Goal: Task Accomplishment & Management: Manage account settings

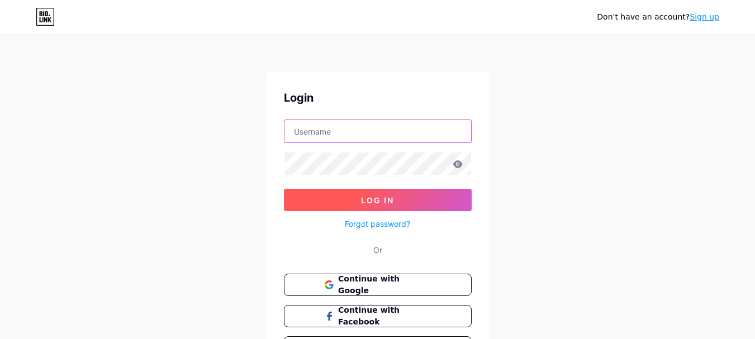
type input "[EMAIL_ADDRESS][DOMAIN_NAME]"
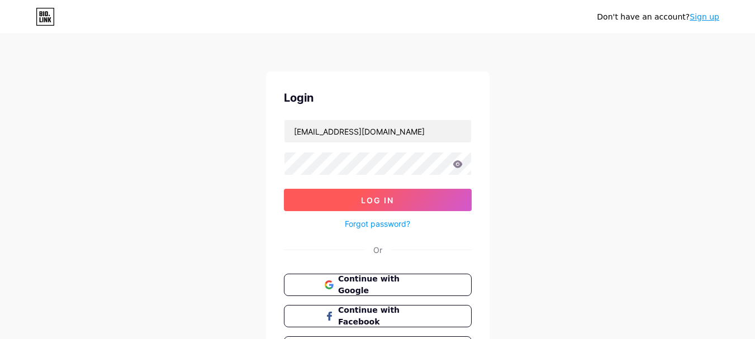
click at [390, 200] on span "Log In" at bounding box center [377, 201] width 33 height 10
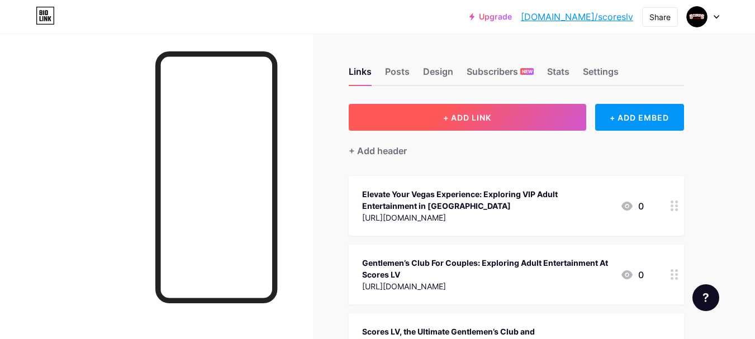
click at [451, 111] on button "+ ADD LINK" at bounding box center [468, 117] width 238 height 27
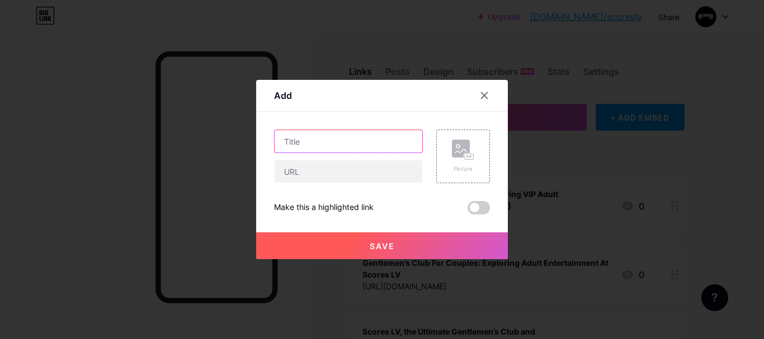
click at [396, 150] on input "text" at bounding box center [349, 141] width 148 height 22
paste input "Unmatched Luxury at the Best Gentlemen’s Club in [GEOGRAPHIC_DATA]"
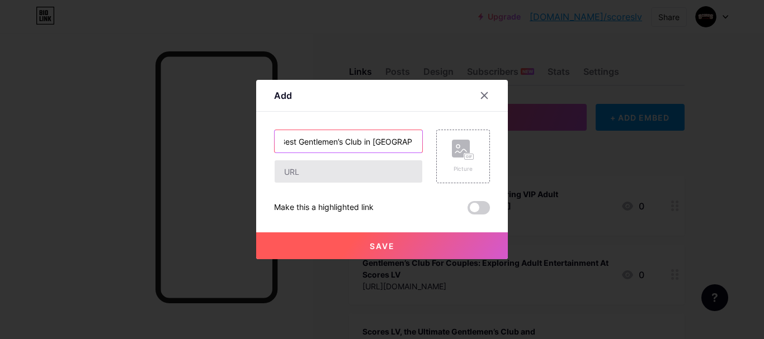
type input "Unmatched Luxury at the Best Gentlemen’s Club in [GEOGRAPHIC_DATA]"
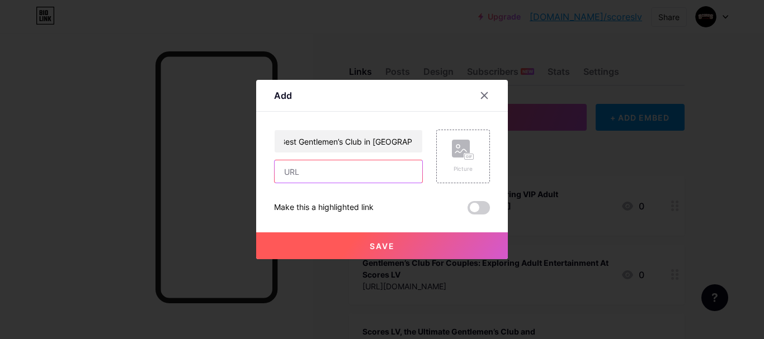
scroll to position [0, 0]
paste input "[URL][DOMAIN_NAME]"
type input "[URL][DOMAIN_NAME]"
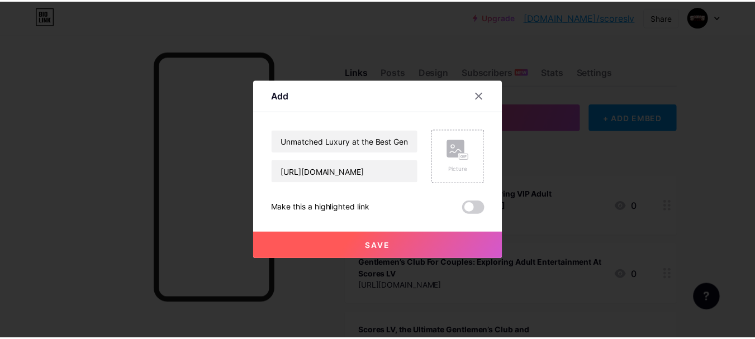
scroll to position [0, 0]
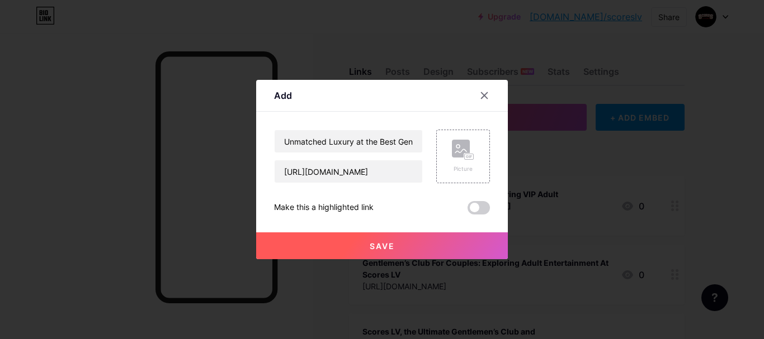
click at [471, 209] on span at bounding box center [478, 207] width 22 height 13
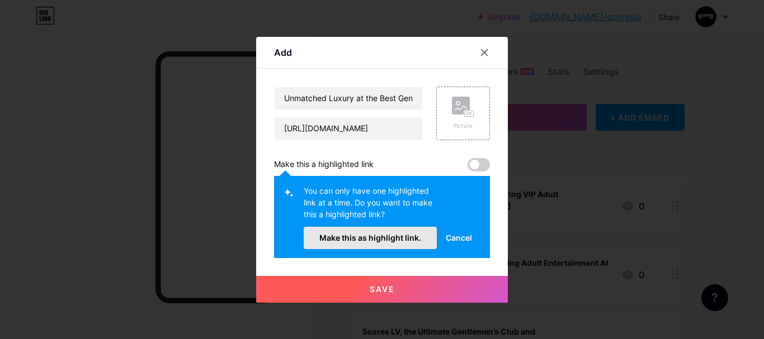
click at [390, 235] on span "Make this as highlight link." at bounding box center [370, 238] width 102 height 10
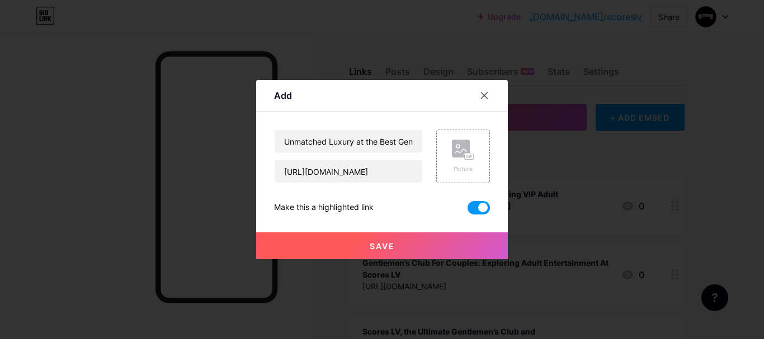
click at [390, 247] on span "Save" at bounding box center [382, 247] width 25 height 10
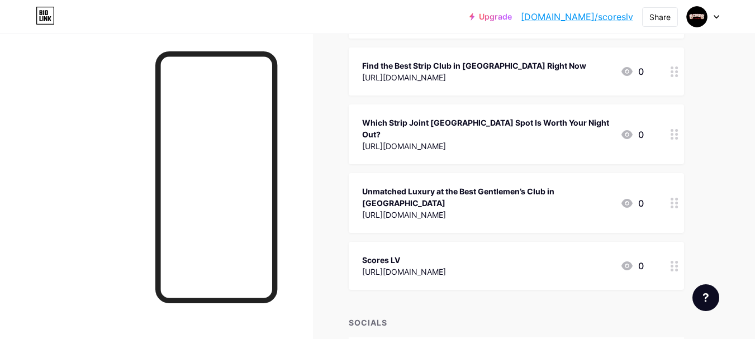
scroll to position [1067, 0]
click at [508, 186] on div "Unmatched Luxury at the Best Gentlemen’s Club in [GEOGRAPHIC_DATA]" at bounding box center [486, 197] width 249 height 23
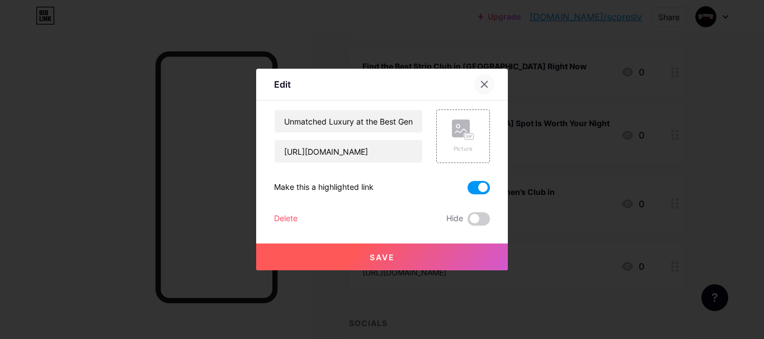
click at [480, 85] on icon at bounding box center [484, 84] width 9 height 9
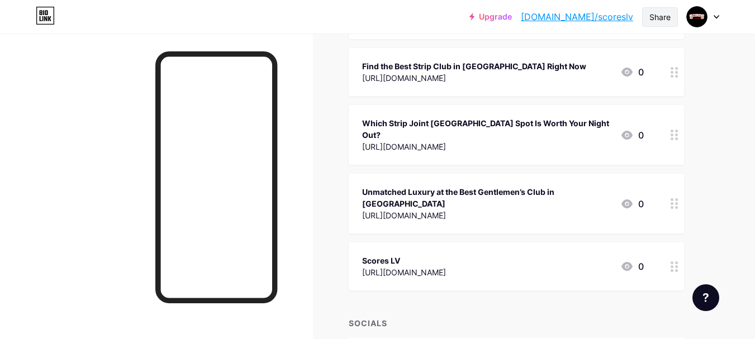
click at [656, 16] on div "Share" at bounding box center [660, 17] width 21 height 12
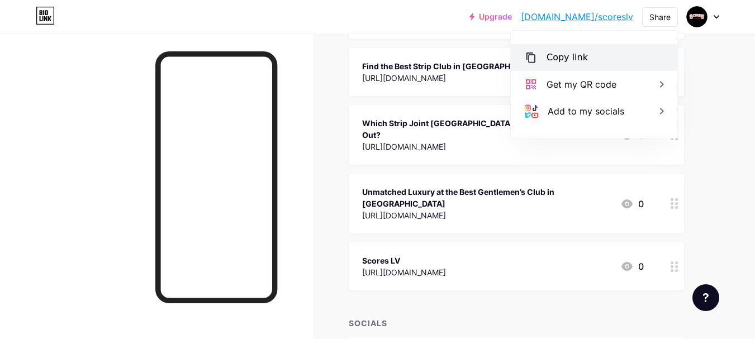
click at [582, 53] on div "Copy link" at bounding box center [567, 57] width 41 height 13
